Goal: Information Seeking & Learning: Learn about a topic

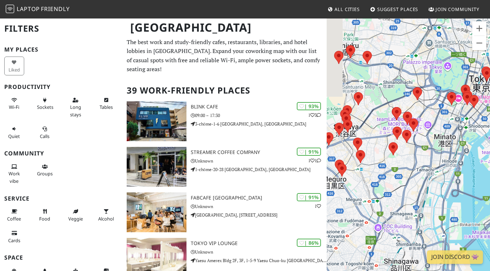
drag, startPoint x: 383, startPoint y: 159, endPoint x: 429, endPoint y: 139, distance: 50.0
click at [429, 139] on div at bounding box center [408, 153] width 163 height 271
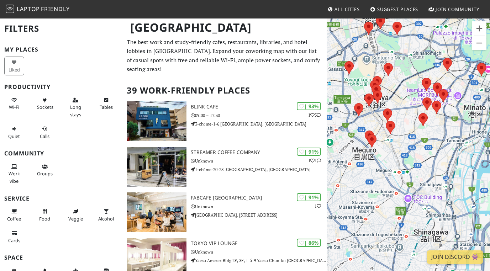
drag, startPoint x: 401, startPoint y: 176, endPoint x: 429, endPoint y: 147, distance: 40.3
click at [429, 147] on div at bounding box center [408, 153] width 163 height 271
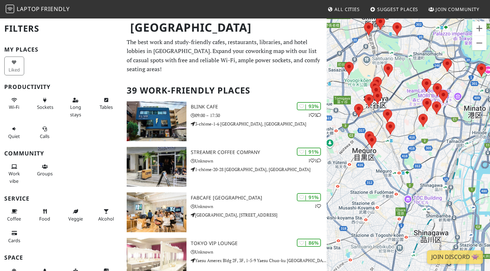
click at [373, 145] on div at bounding box center [371, 141] width 9 height 13
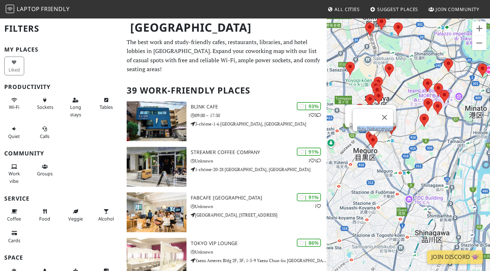
click at [365, 134] on div "Roju Nakameguro GOOD SOUND COFFEE" at bounding box center [408, 153] width 163 height 271
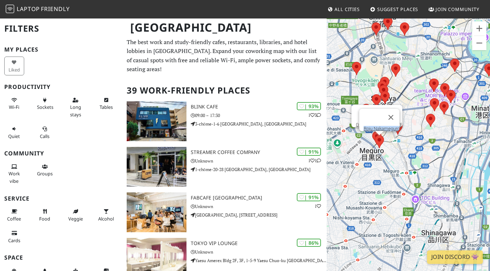
click at [372, 131] on area at bounding box center [372, 131] width 0 height 0
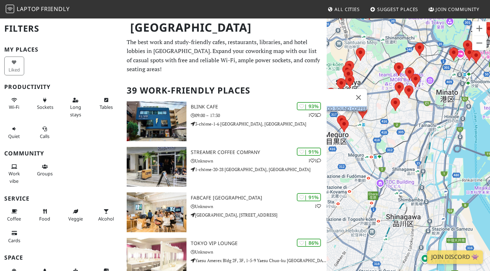
drag, startPoint x: 450, startPoint y: 153, endPoint x: 414, endPoint y: 137, distance: 39.6
click at [414, 137] on div "GOOD SOUND COFFEE" at bounding box center [408, 153] width 163 height 271
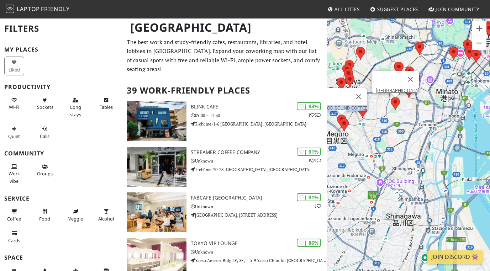
click at [391, 97] on area at bounding box center [391, 97] width 0 height 0
click at [407, 134] on div "Tokyo Metropolitan Central Library" at bounding box center [408, 153] width 163 height 271
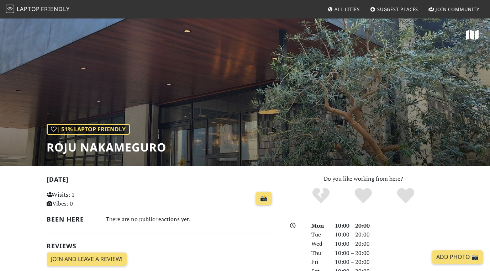
click at [180, 103] on div "| 51% Laptop Friendly Roju Nakameguro" at bounding box center [245, 92] width 490 height 148
click at [155, 148] on h1 "Roju Nakameguro" at bounding box center [107, 148] width 120 height 14
click at [165, 125] on div "| 51% Laptop Friendly Roju Nakameguro" at bounding box center [107, 139] width 120 height 31
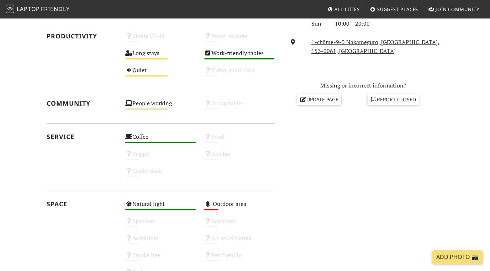
scroll to position [256, 0]
click at [148, 99] on div "People working Medium" at bounding box center [160, 106] width 79 height 17
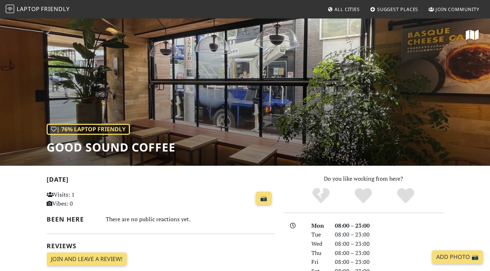
click at [411, 8] on span "Suggest Places" at bounding box center [397, 9] width 41 height 6
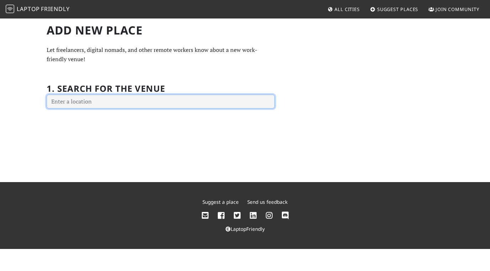
click at [225, 100] on input "text" at bounding box center [161, 102] width 228 height 14
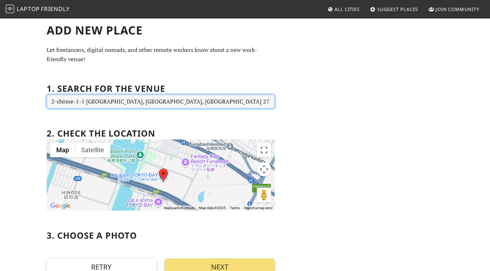
drag, startPoint x: 208, startPoint y: 102, endPoint x: 47, endPoint y: 96, distance: 160.6
click at [47, 96] on input "2-chōme-1-1 Hamachō, Funabashi, Chiba 273-8530, Japan" at bounding box center [161, 102] width 228 height 14
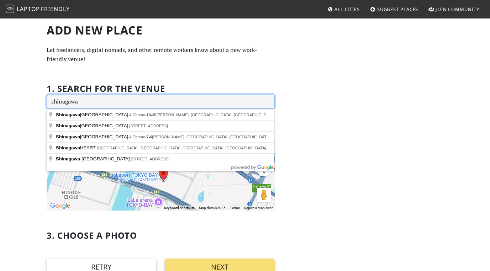
type input "shinagawa"
click at [249, 27] on h1 "Add new Place" at bounding box center [161, 30] width 228 height 14
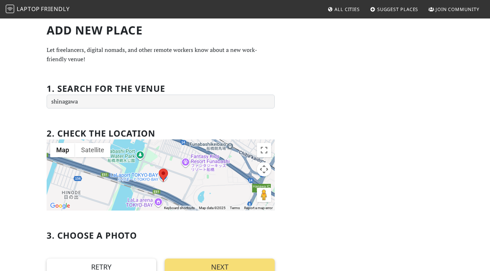
click at [350, 4] on link "All Cities" at bounding box center [343, 9] width 38 height 13
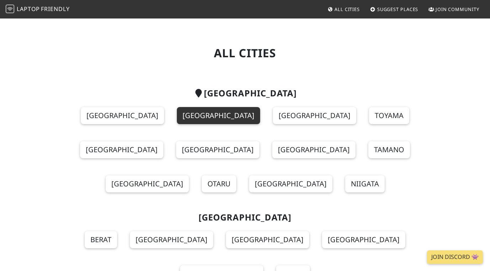
click at [177, 121] on link "[GEOGRAPHIC_DATA]" at bounding box center [218, 115] width 83 height 17
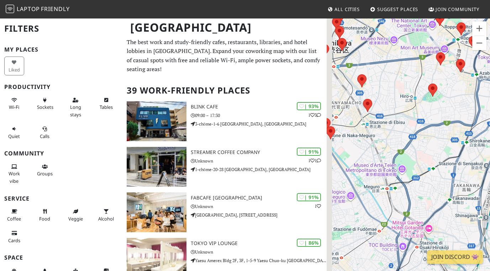
drag, startPoint x: 423, startPoint y: 127, endPoint x: 503, endPoint y: 89, distance: 88.5
click at [490, 89] on html "Laptop Friendly All Cities Suggest Places Join Community Tokyo Filters My Place…" at bounding box center [245, 135] width 490 height 271
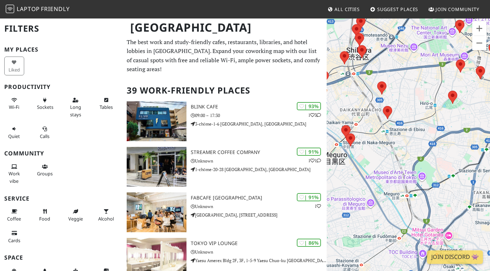
drag, startPoint x: 413, startPoint y: 134, endPoint x: 433, endPoint y: 142, distance: 21.5
click at [434, 141] on div at bounding box center [408, 153] width 163 height 271
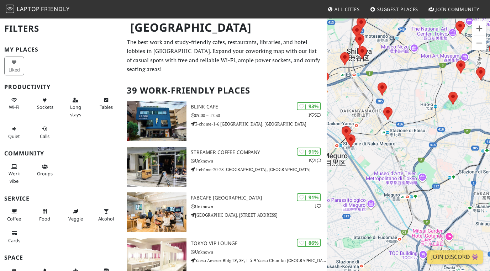
click at [383, 107] on area at bounding box center [383, 107] width 0 height 0
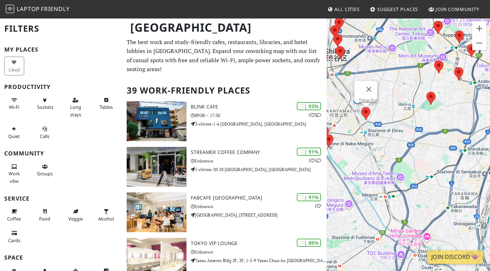
click at [450, 93] on div "Time Out" at bounding box center [408, 153] width 163 height 271
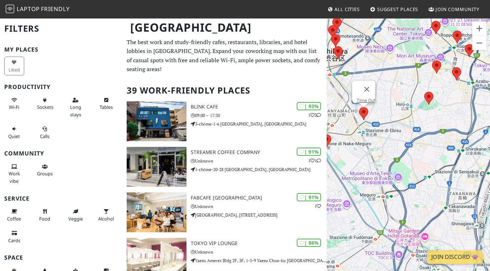
click at [424, 92] on area at bounding box center [424, 92] width 0 height 0
click at [428, 83] on link "Tokyo Metropolitan Central Library" at bounding box center [430, 85] width 43 height 5
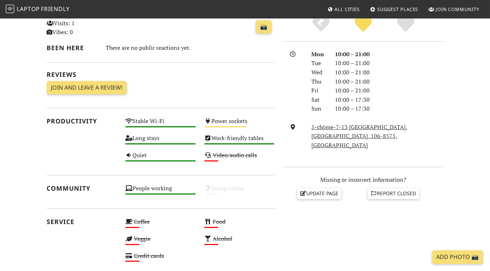
scroll to position [170, 0]
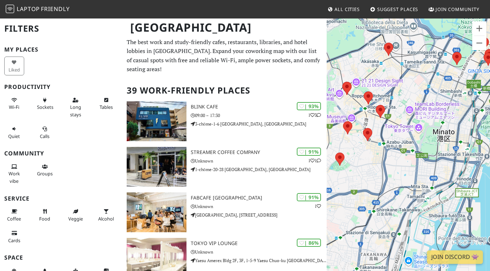
drag, startPoint x: 450, startPoint y: 208, endPoint x: 375, endPoint y: 144, distance: 98.7
click at [375, 144] on div at bounding box center [408, 153] width 163 height 271
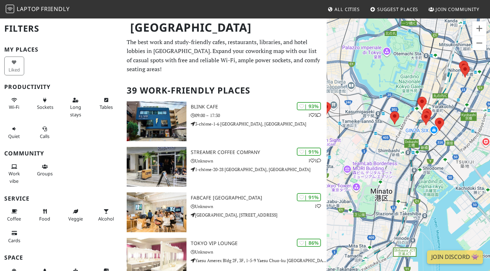
drag, startPoint x: 421, startPoint y: 102, endPoint x: 382, endPoint y: 193, distance: 99.0
click at [382, 193] on div at bounding box center [408, 153] width 163 height 271
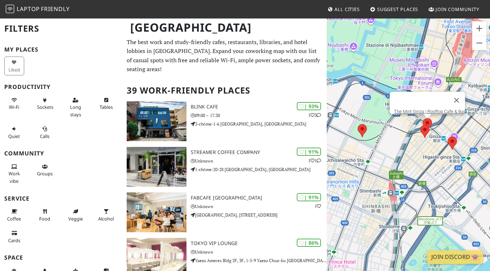
click at [423, 118] on area at bounding box center [423, 118] width 0 height 0
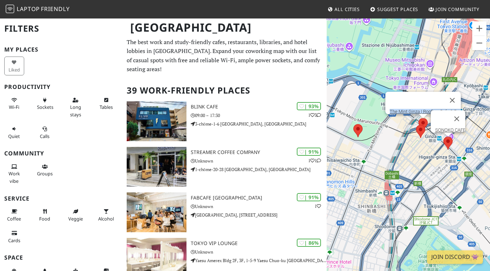
click at [443, 137] on area at bounding box center [443, 137] width 0 height 0
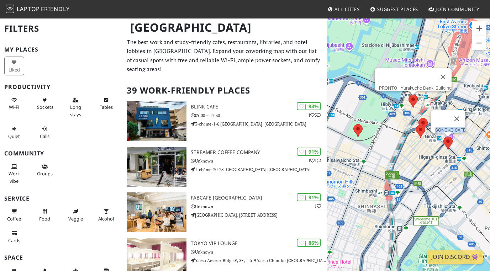
click at [408, 95] on area at bounding box center [408, 95] width 0 height 0
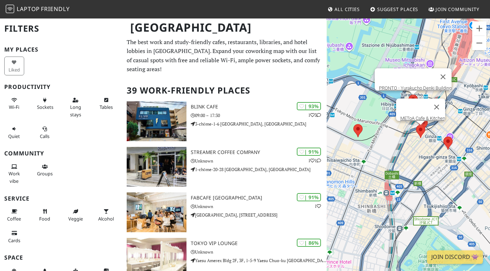
click at [416, 125] on area at bounding box center [416, 125] width 0 height 0
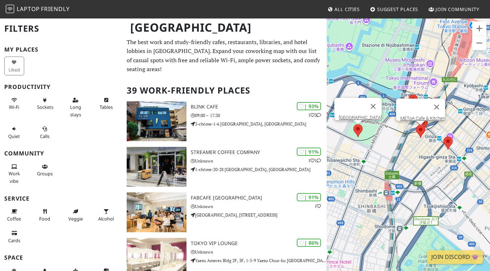
click at [353, 124] on area at bounding box center [353, 124] width 0 height 0
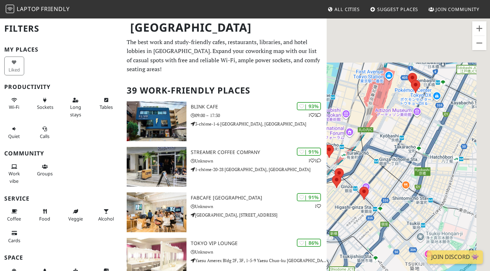
drag, startPoint x: 459, startPoint y: 113, endPoint x: 353, endPoint y: 163, distance: 116.6
click at [353, 164] on div "Hibiya Library & Museum" at bounding box center [408, 153] width 163 height 271
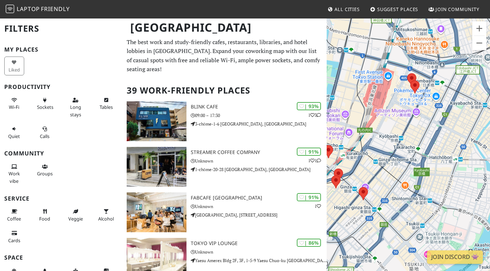
drag, startPoint x: 375, startPoint y: 156, endPoint x: 503, endPoint y: 81, distance: 148.0
click at [490, 81] on html "Laptop Friendly All Cities Suggest Places Join Community Tokyo Filters My Place…" at bounding box center [245, 135] width 490 height 271
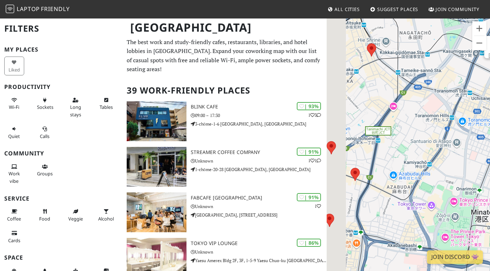
drag, startPoint x: 403, startPoint y: 140, endPoint x: 496, endPoint y: 109, distance: 98.3
click at [490, 109] on html "Laptop Friendly All Cities Suggest Places Join Community Tokyo Filters My Place…" at bounding box center [245, 135] width 490 height 271
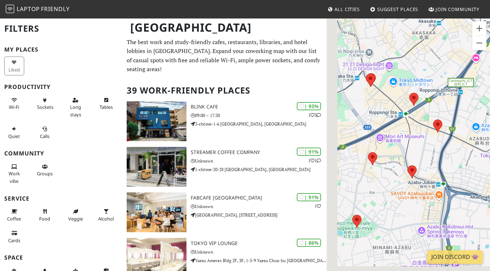
drag, startPoint x: 423, startPoint y: 164, endPoint x: 503, endPoint y: 113, distance: 95.3
click at [490, 113] on html "Laptop Friendly All Cities Suggest Places Join Community Tokyo Filters My Place…" at bounding box center [245, 135] width 490 height 271
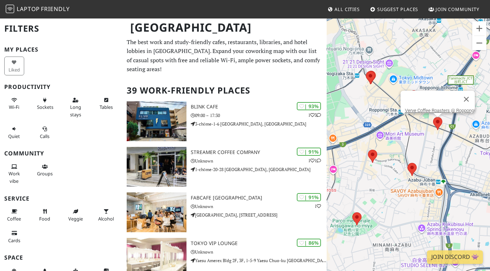
click at [436, 126] on div "Hibiya Library & Museum Verve Coffee Roasters @ Roppongi" at bounding box center [408, 153] width 163 height 271
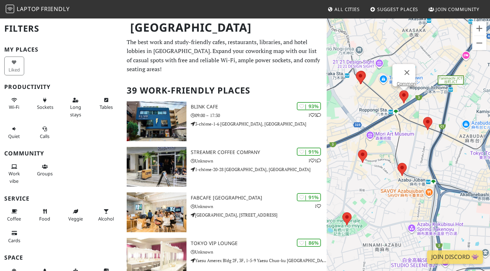
click at [399, 90] on area at bounding box center [399, 90] width 0 height 0
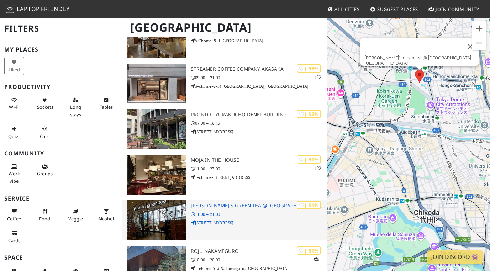
scroll to position [1040, 0]
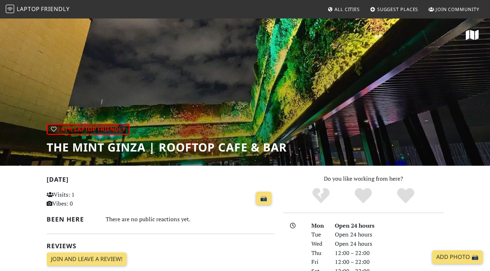
click at [263, 126] on div "| 41% Laptop Friendly The Mint Ginza | Rooftop Cafe & Bar" at bounding box center [167, 139] width 240 height 31
click at [244, 143] on h1 "The Mint Ginza | Rooftop Cafe & Bar" at bounding box center [167, 148] width 240 height 14
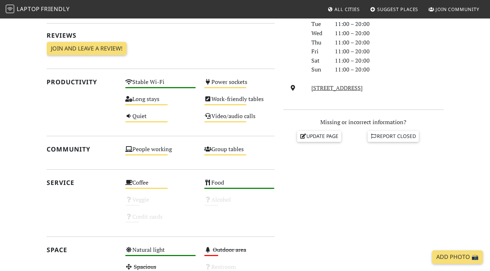
scroll to position [228, 0]
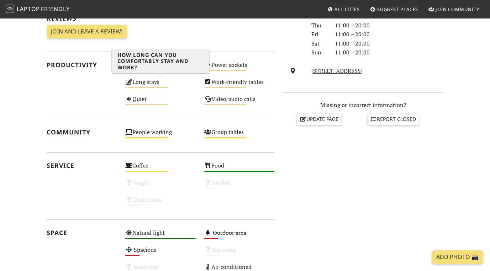
click at [154, 83] on div "Long stays Medium" at bounding box center [160, 85] width 79 height 17
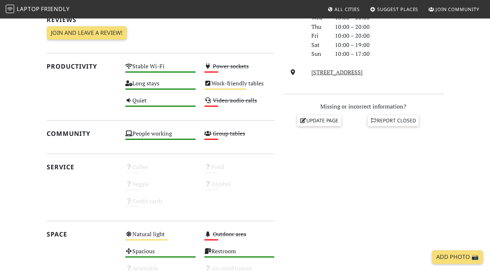
scroll to position [224, 0]
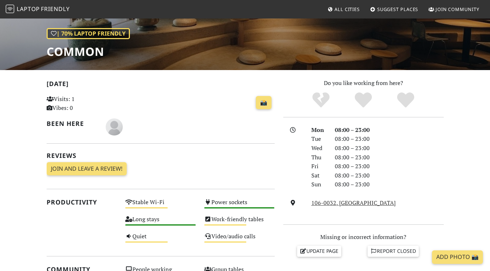
scroll to position [103, 0]
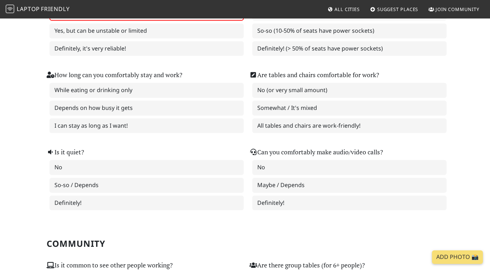
scroll to position [112, 0]
